Goal: Task Accomplishment & Management: Use online tool/utility

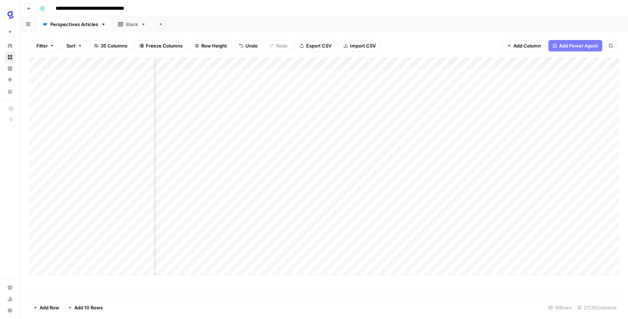
scroll to position [0, 931]
click at [332, 208] on div "Add Column" at bounding box center [324, 166] width 591 height 218
click at [334, 221] on div "Add Column" at bounding box center [324, 166] width 591 height 218
drag, startPoint x: 252, startPoint y: 210, endPoint x: 301, endPoint y: 198, distance: 50.6
click at [252, 210] on div "Add Column" at bounding box center [324, 166] width 591 height 218
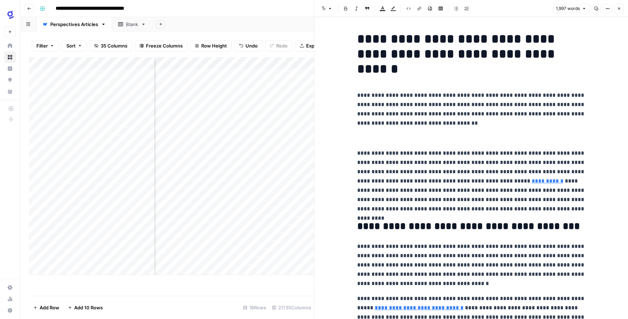
click at [622, 7] on button "Close" at bounding box center [618, 8] width 9 height 9
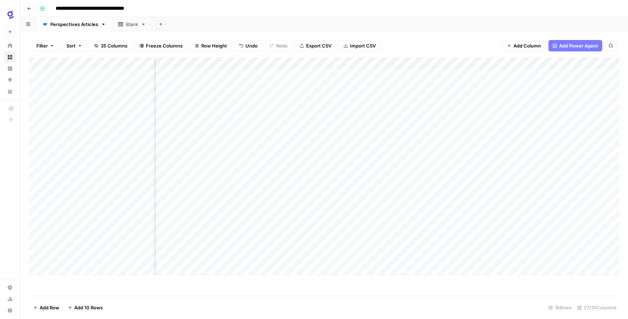
scroll to position [0, 975]
click at [204, 207] on div "Add Column" at bounding box center [324, 166] width 591 height 218
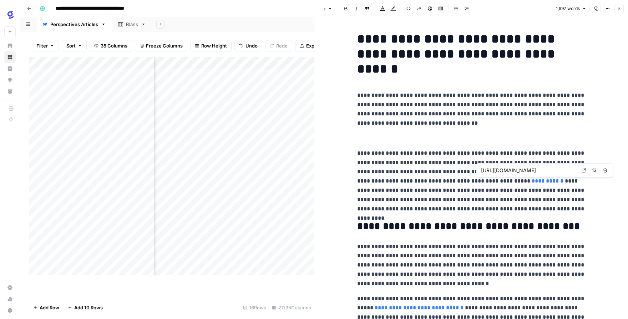
click at [532, 182] on link "**********" at bounding box center [548, 180] width 32 height 5
click at [583, 171] on icon at bounding box center [584, 170] width 4 height 4
click at [594, 170] on icon "button" at bounding box center [594, 170] width 4 height 4
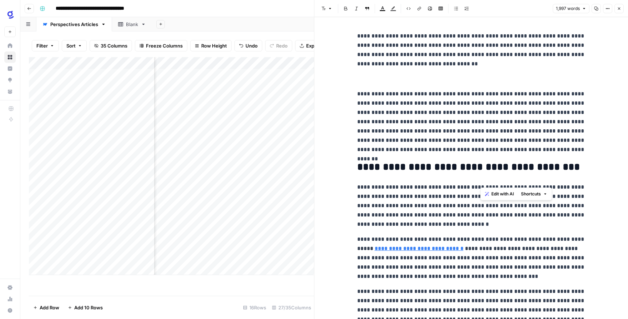
scroll to position [63, 0]
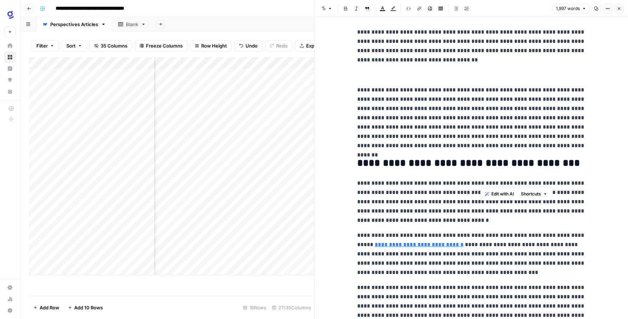
click at [420, 247] on link "**********" at bounding box center [419, 244] width 89 height 5
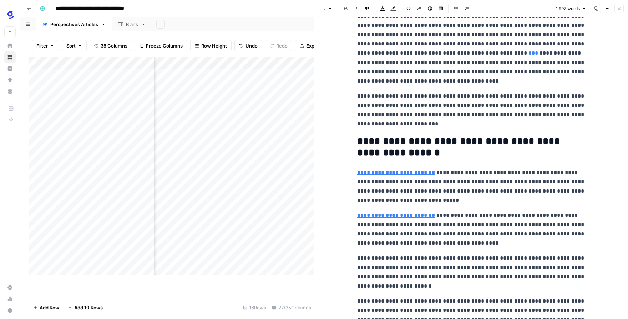
scroll to position [1246, 0]
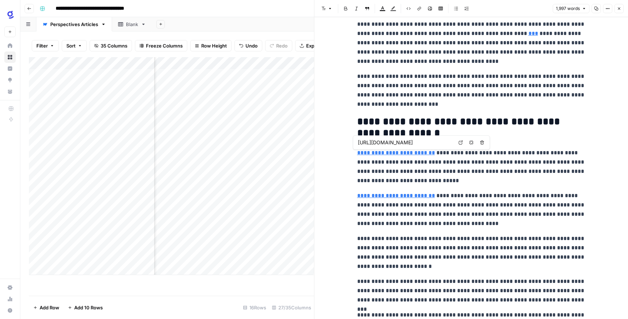
type input "[URL][DOMAIN_NAME]"
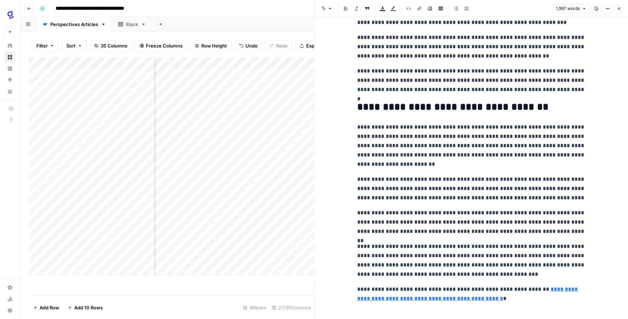
scroll to position [2112, 0]
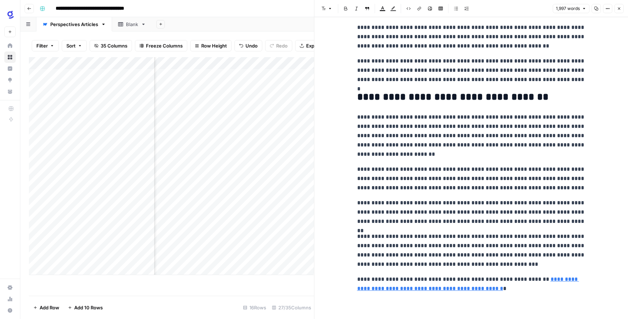
drag, startPoint x: 617, startPoint y: 9, endPoint x: 594, endPoint y: 50, distance: 46.8
click at [617, 9] on icon "button" at bounding box center [619, 8] width 4 height 4
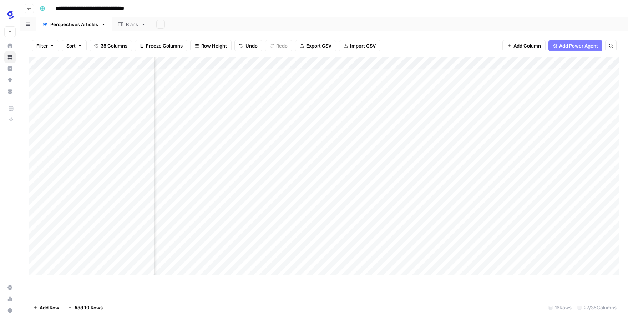
scroll to position [0, 1193]
click at [252, 207] on div "Add Column" at bounding box center [324, 166] width 591 height 218
click at [250, 221] on div "Add Column" at bounding box center [324, 166] width 591 height 218
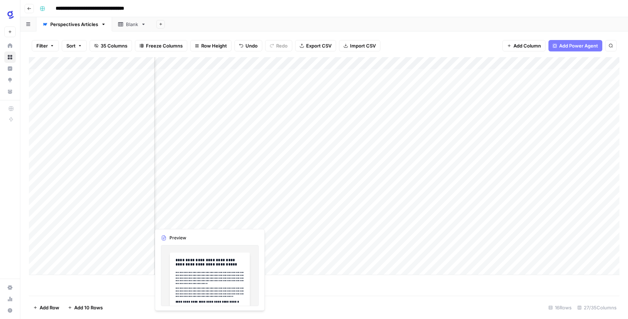
click at [198, 219] on div "Add Column" at bounding box center [324, 166] width 591 height 218
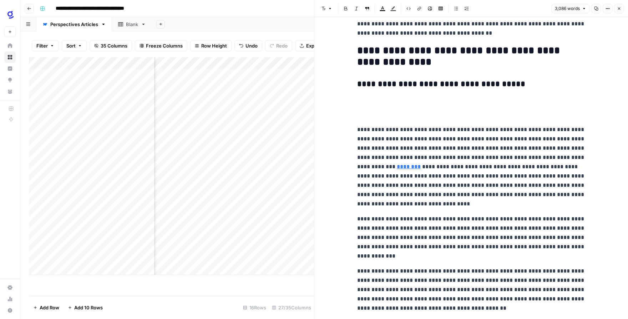
scroll to position [1146, 0]
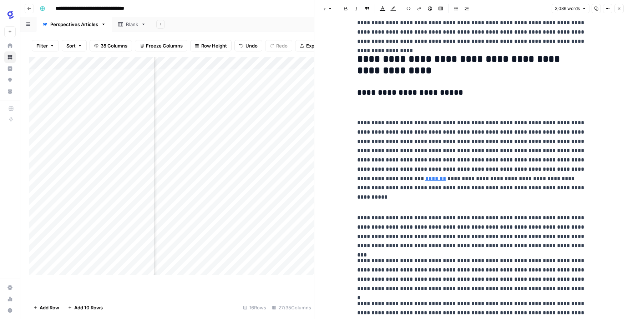
scroll to position [2864, 0]
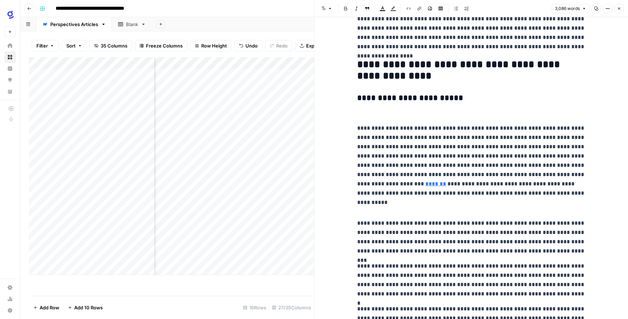
click at [395, 115] on p at bounding box center [471, 112] width 228 height 9
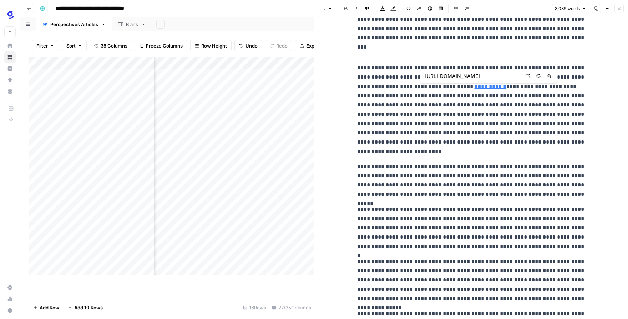
scroll to position [3412, 0]
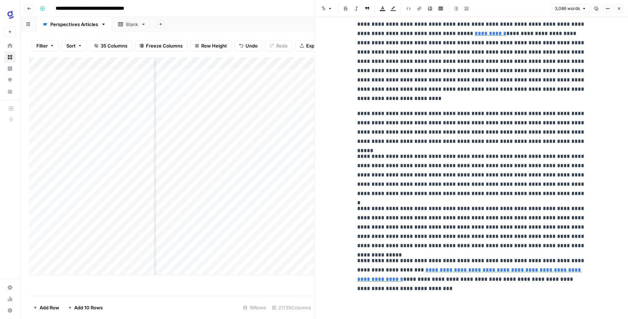
click at [619, 9] on icon "button" at bounding box center [619, 8] width 4 height 4
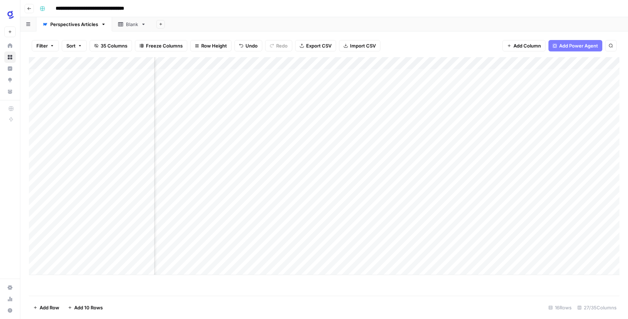
scroll to position [0, 1386]
click at [364, 195] on div "Add Column" at bounding box center [324, 166] width 591 height 218
click at [366, 209] on div "Add Column" at bounding box center [324, 166] width 591 height 218
click at [364, 219] on div "Add Column" at bounding box center [324, 166] width 591 height 218
